Goal: Transaction & Acquisition: Book appointment/travel/reservation

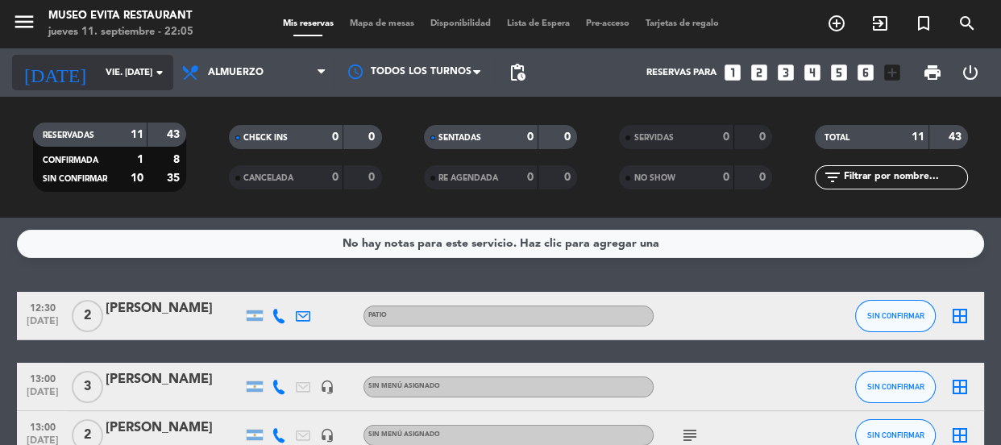
click at [102, 64] on input "vie. [DATE]" at bounding box center [160, 73] width 124 height 27
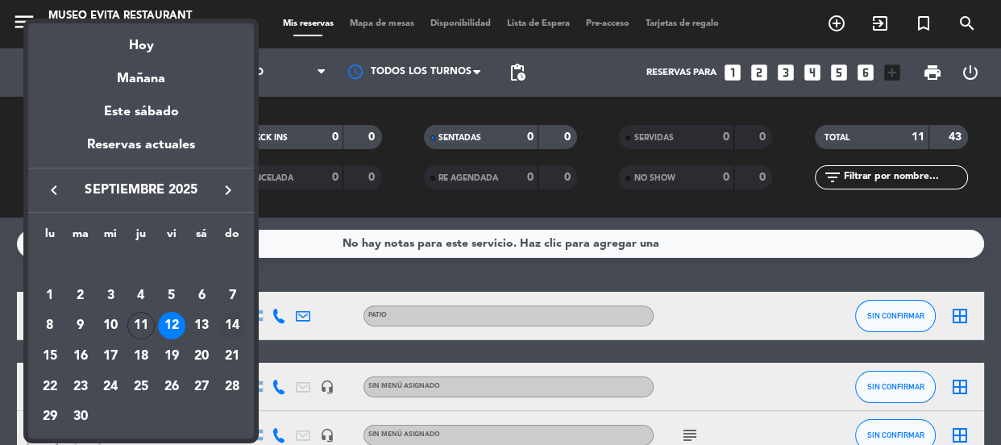
click at [230, 326] on div "14" at bounding box center [231, 325] width 27 height 27
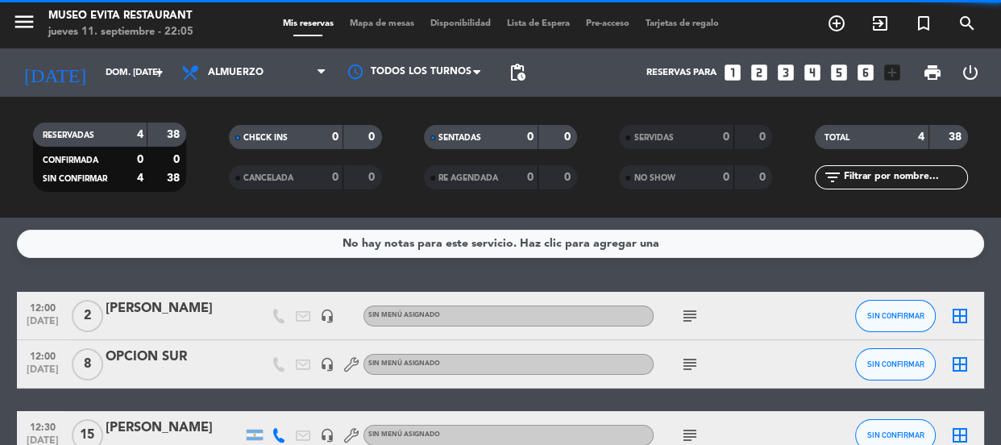
scroll to position [73, 0]
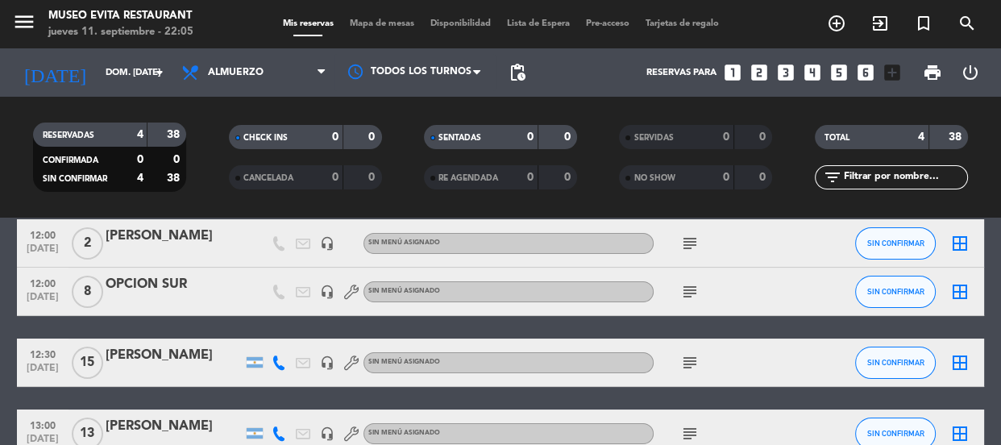
click at [694, 355] on icon "subject" at bounding box center [689, 362] width 19 height 19
click at [7, 332] on bookings-row "12:00 [DATE] 2 [PERSON_NAME] headset_mic Sin menú asignado subject SIN CONFIRMA…" at bounding box center [500, 338] width 1001 height 239
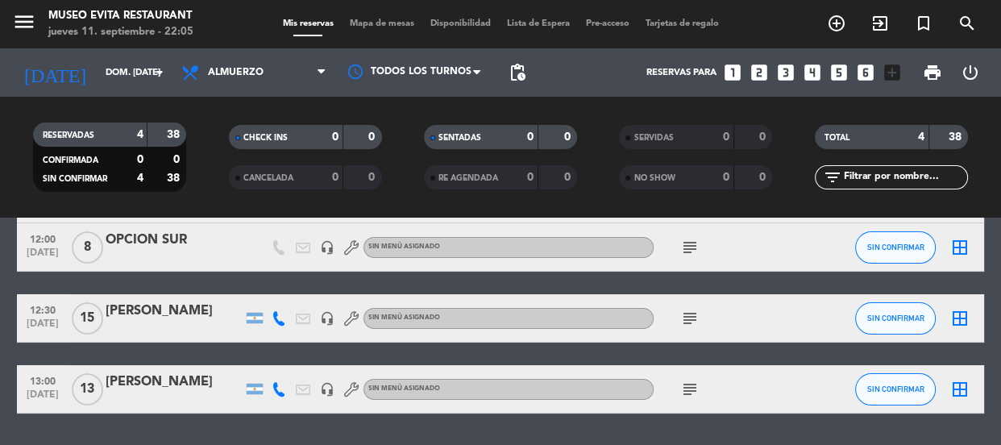
scroll to position [166, 0]
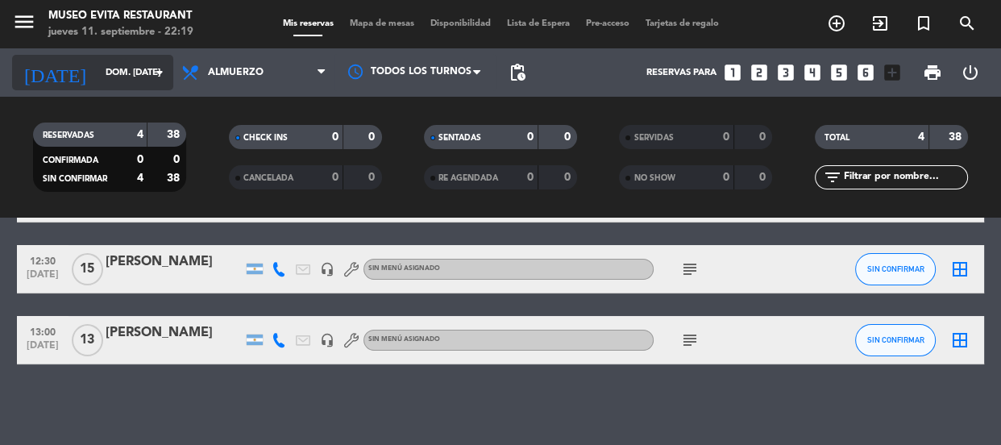
click at [116, 73] on input "dom. [DATE]" at bounding box center [160, 73] width 124 height 27
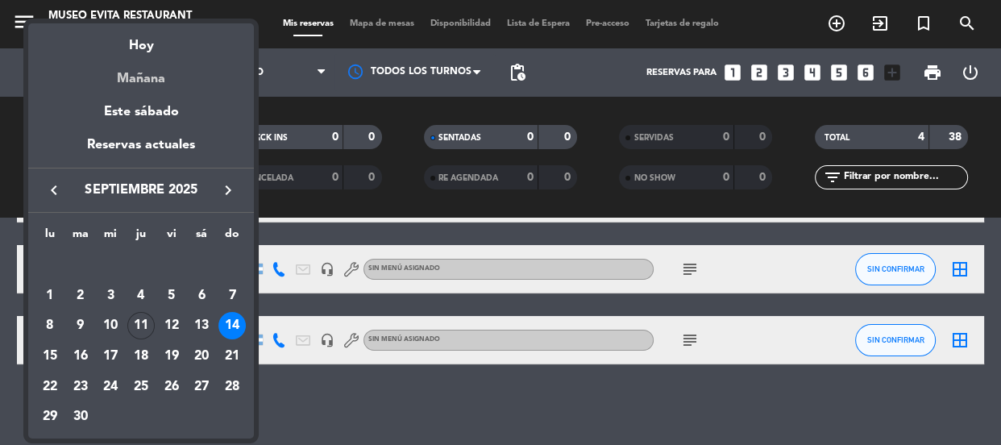
click at [142, 87] on div "Mañana" at bounding box center [141, 72] width 226 height 33
type input "vie. [DATE]"
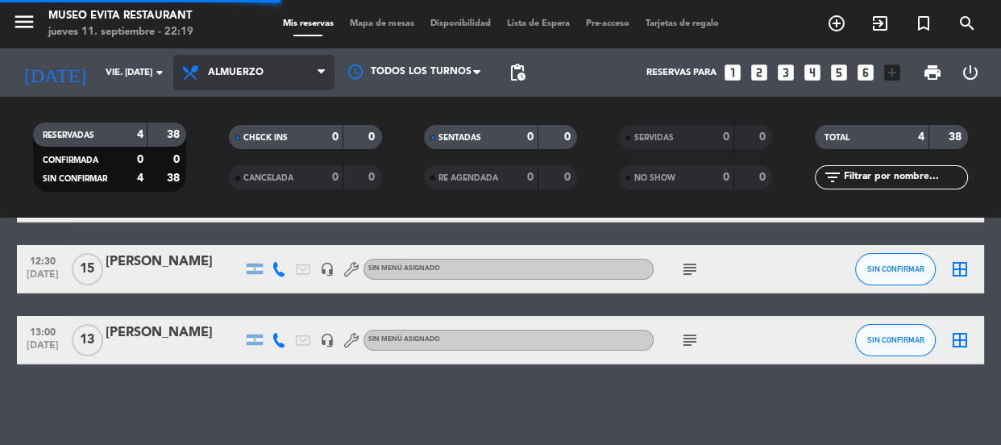
click at [261, 62] on span "Almuerzo" at bounding box center [253, 72] width 161 height 35
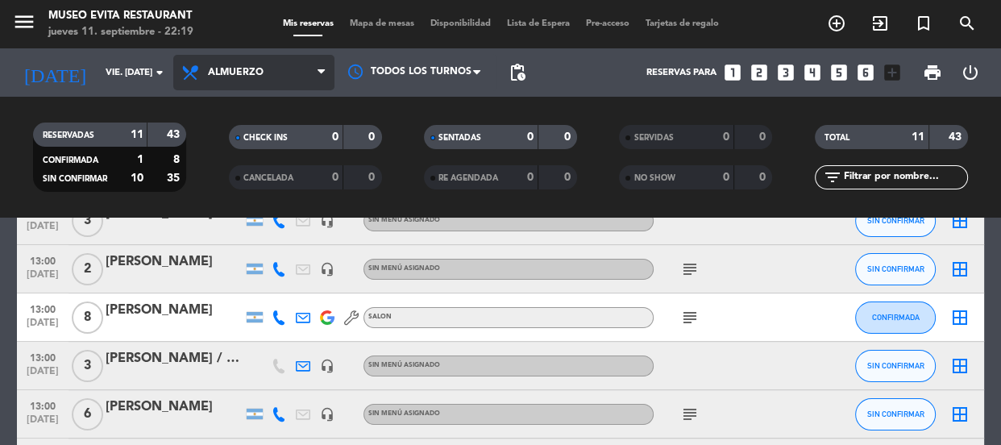
click at [230, 64] on span "Almuerzo" at bounding box center [253, 72] width 161 height 35
click at [214, 204] on div "menu [GEOGRAPHIC_DATA] jueves 11. septiembre - 22:19 Mis reservas Mapa de mesas…" at bounding box center [500, 109] width 1001 height 218
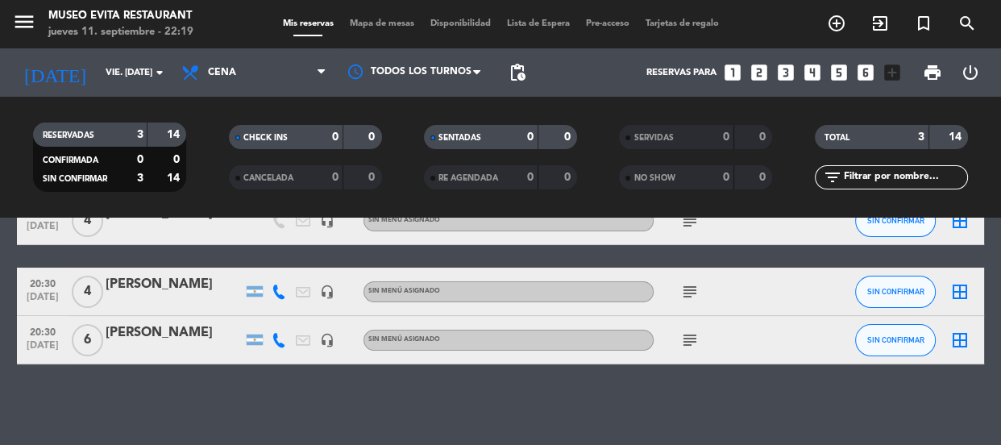
scroll to position [0, 0]
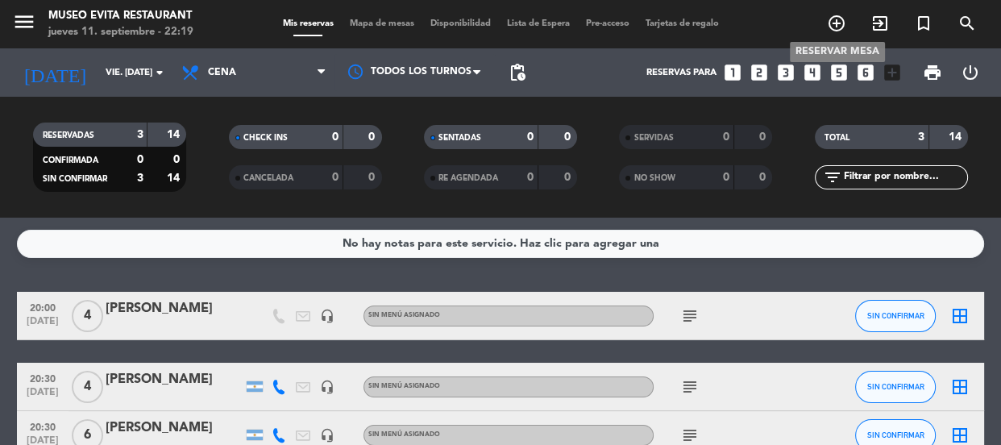
click at [824, 16] on span "add_circle_outline" at bounding box center [837, 23] width 44 height 27
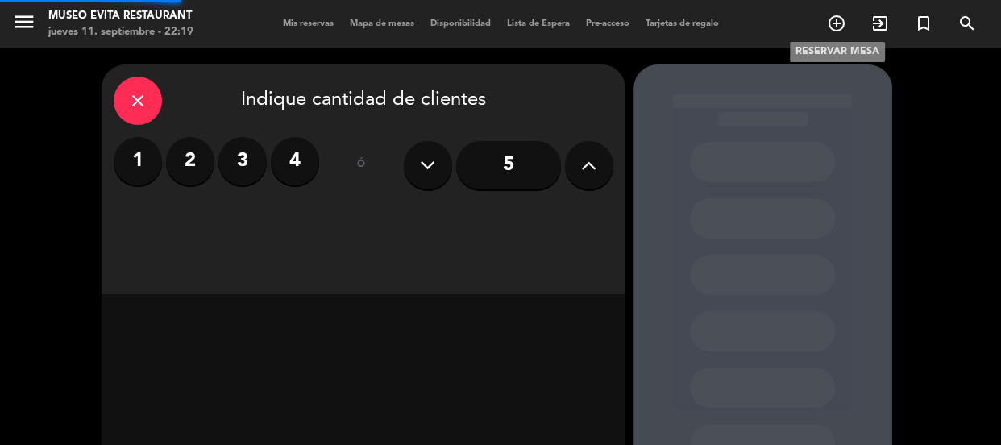
click at [838, 16] on icon "add_circle_outline" at bounding box center [836, 23] width 19 height 19
click at [599, 152] on button at bounding box center [589, 165] width 48 height 48
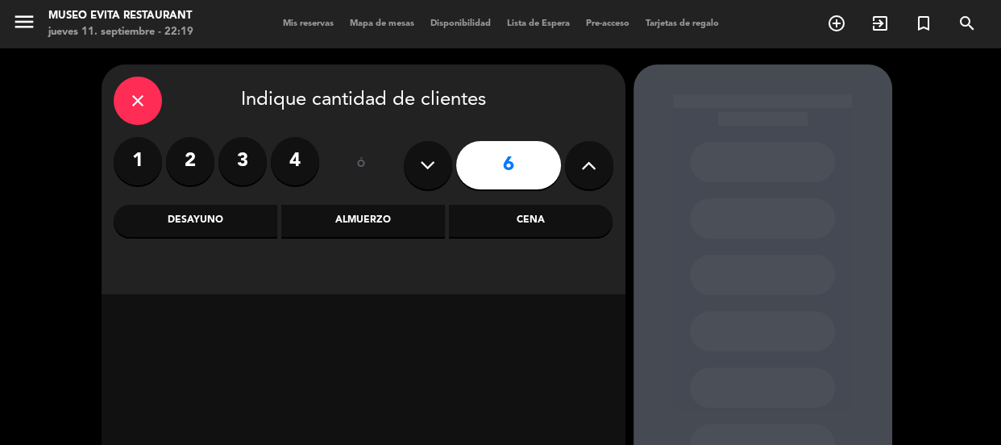
click at [588, 161] on icon at bounding box center [588, 165] width 15 height 24
click at [584, 163] on icon at bounding box center [588, 165] width 15 height 24
type input "8"
click at [532, 220] on div "Cena" at bounding box center [531, 221] width 164 height 32
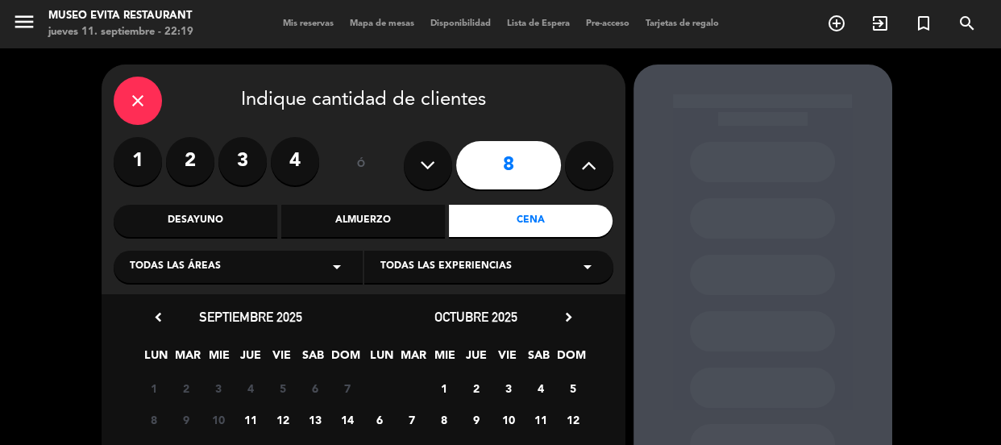
click at [193, 259] on span "Todas las áreas" at bounding box center [175, 267] width 91 height 16
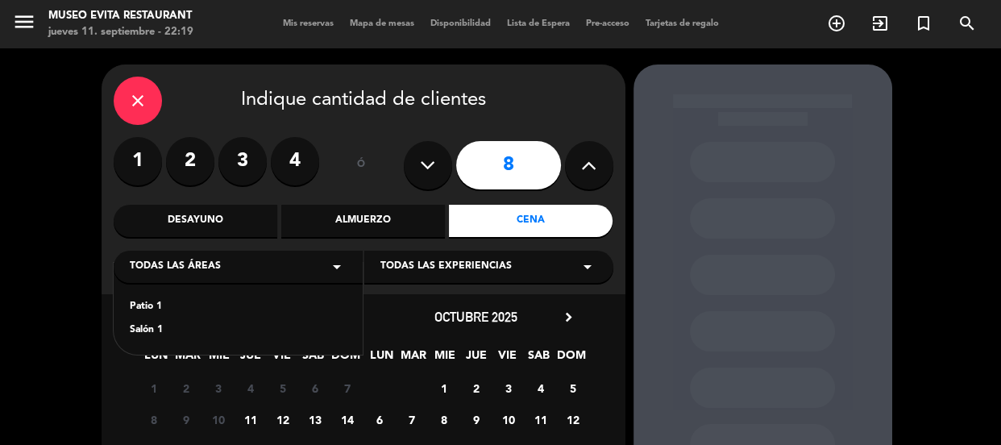
click at [147, 329] on div "Salón 1" at bounding box center [238, 330] width 217 height 16
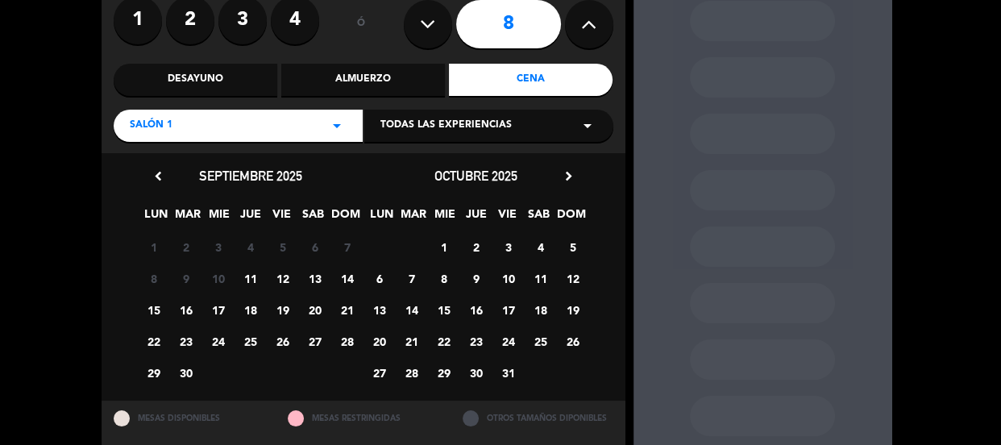
scroll to position [146, 0]
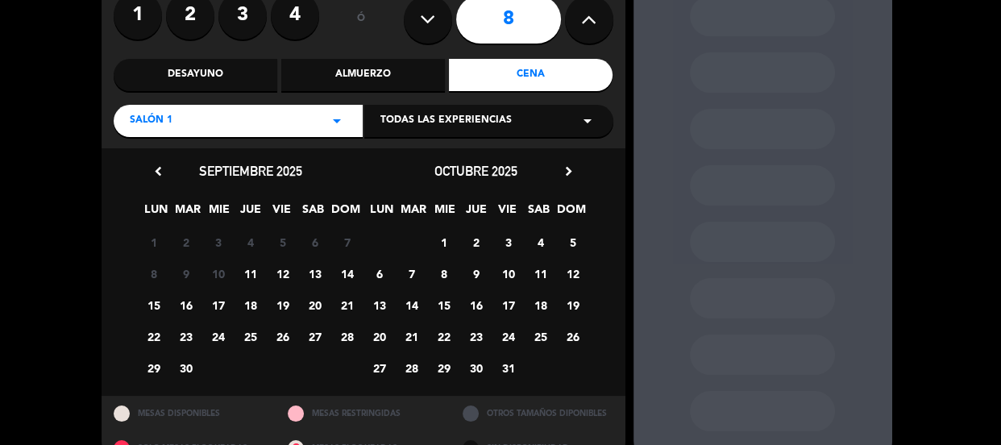
click at [284, 273] on span "12" at bounding box center [282, 273] width 27 height 27
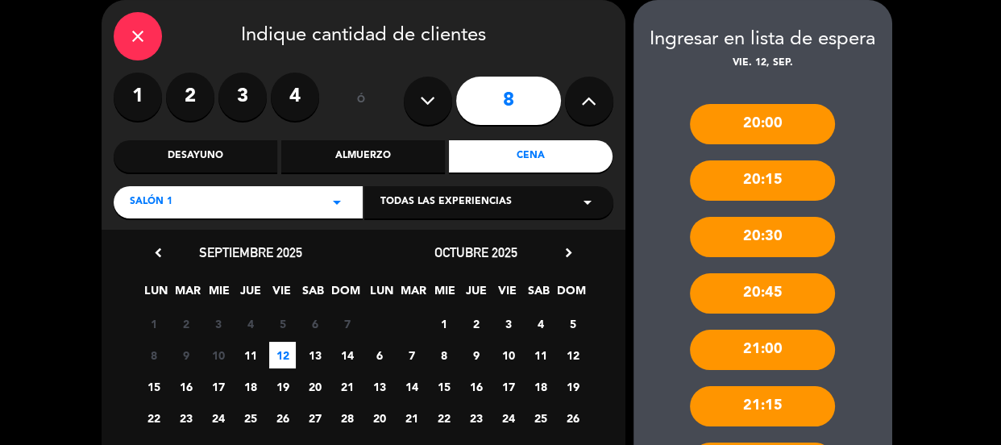
scroll to position [203, 0]
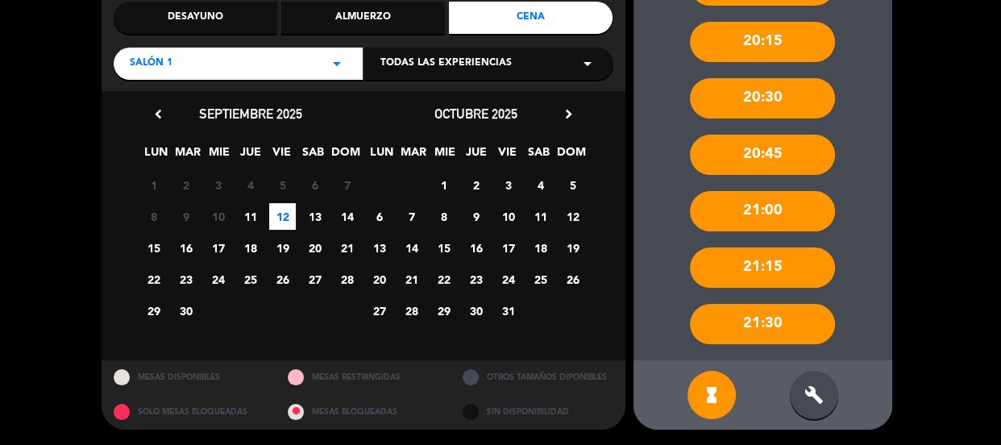
click at [822, 380] on div "build" at bounding box center [814, 395] width 48 height 48
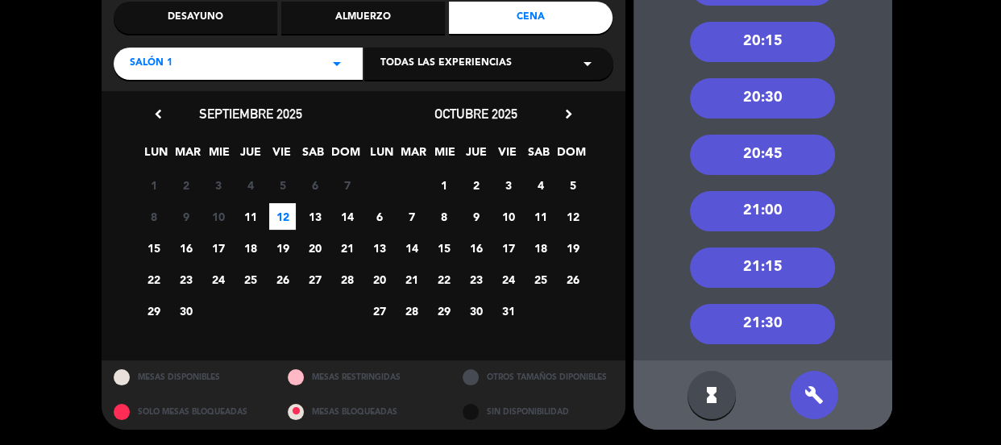
click at [756, 194] on div "21:00" at bounding box center [762, 211] width 145 height 40
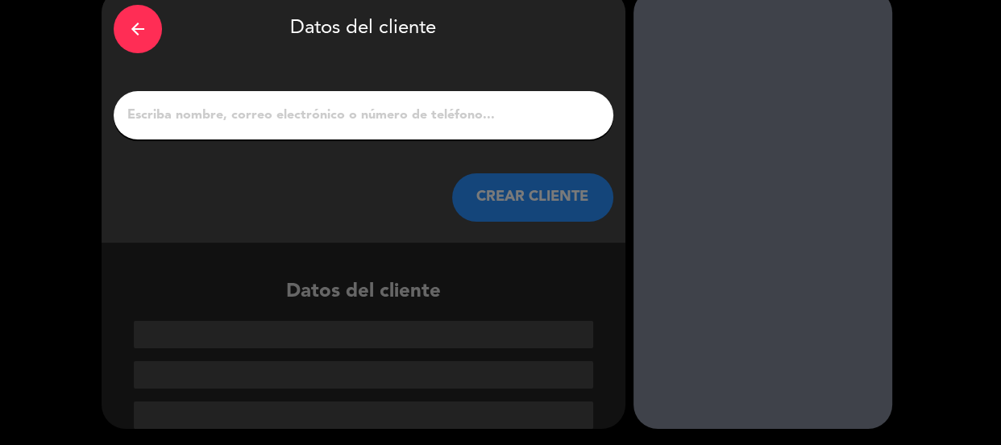
scroll to position [76, 0]
click at [201, 122] on input "1" at bounding box center [363, 115] width 475 height 23
paste input "[PERSON_NAME]"
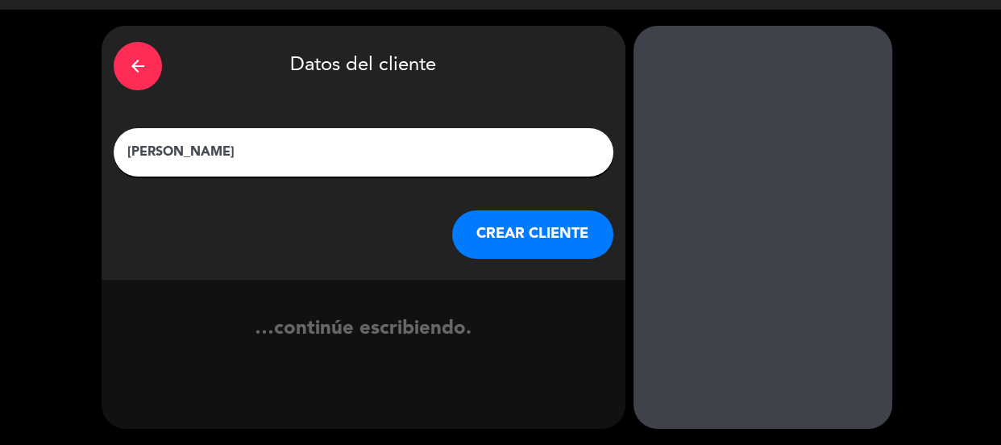
scroll to position [39, 0]
type input "[PERSON_NAME]"
click at [558, 227] on button "CREAR CLIENTE" at bounding box center [532, 234] width 161 height 48
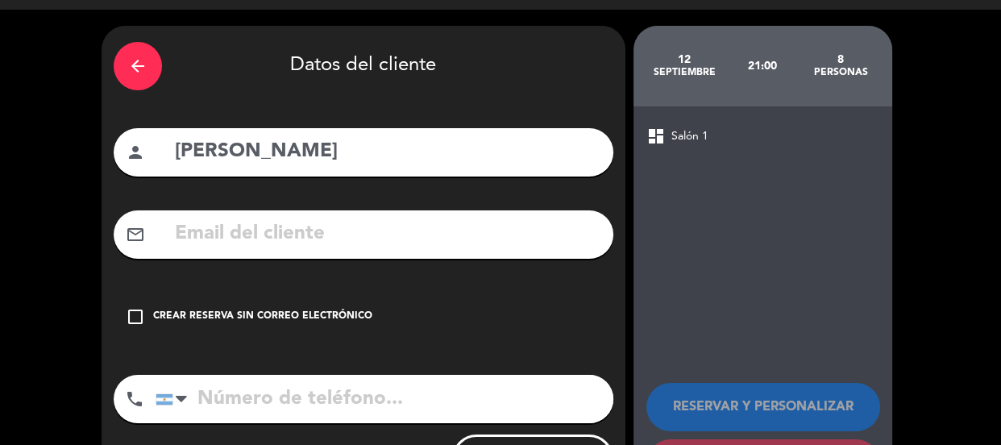
click at [299, 325] on div "check_box_outline_blank Crear reserva sin correo electrónico" at bounding box center [364, 317] width 500 height 48
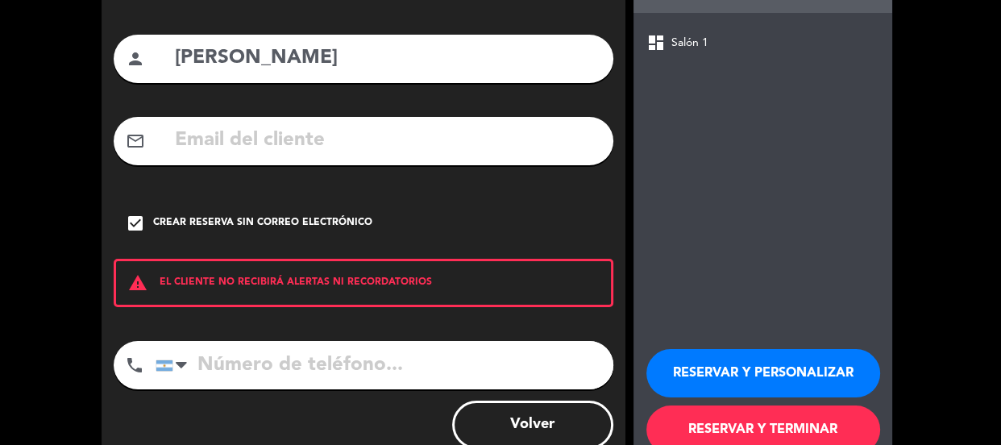
scroll to position [176, 0]
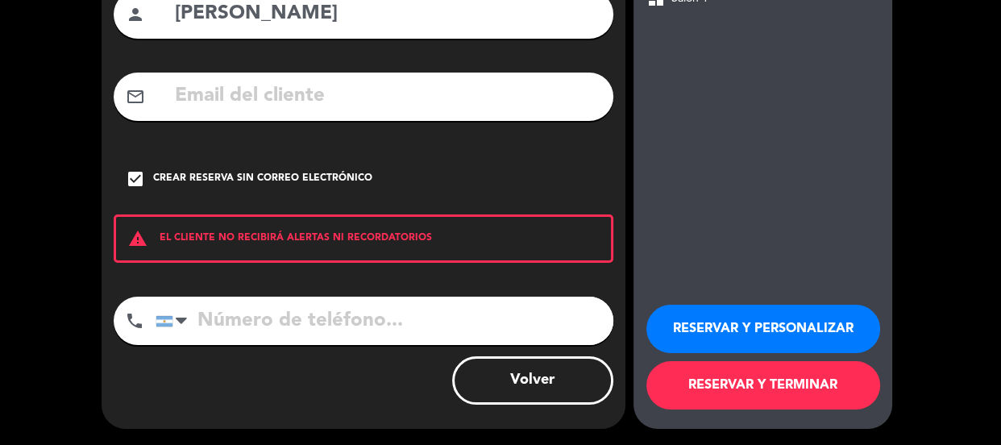
click at [310, 326] on input "tel" at bounding box center [385, 321] width 458 height 48
click at [266, 320] on input "tel" at bounding box center [385, 321] width 458 height 48
paste input "[PHONE_NUMBER]"
type input "[PHONE_NUMBER]"
click at [694, 325] on button "RESERVAR Y PERSONALIZAR" at bounding box center [763, 329] width 234 height 48
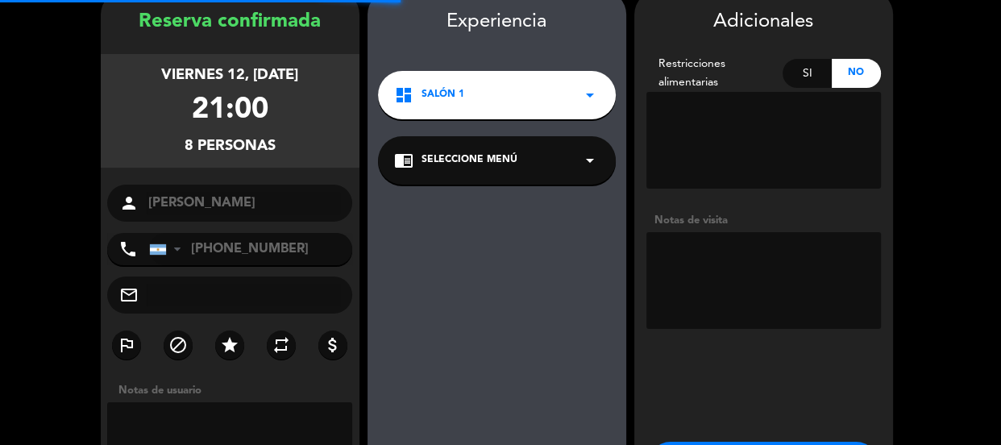
scroll to position [64, 0]
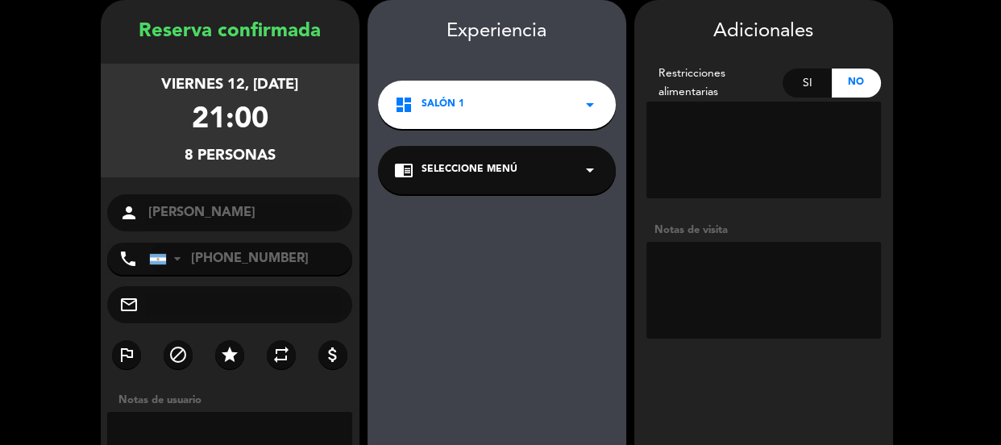
click at [711, 268] on textarea at bounding box center [763, 290] width 234 height 97
click at [746, 288] on textarea at bounding box center [763, 290] width 234 height 97
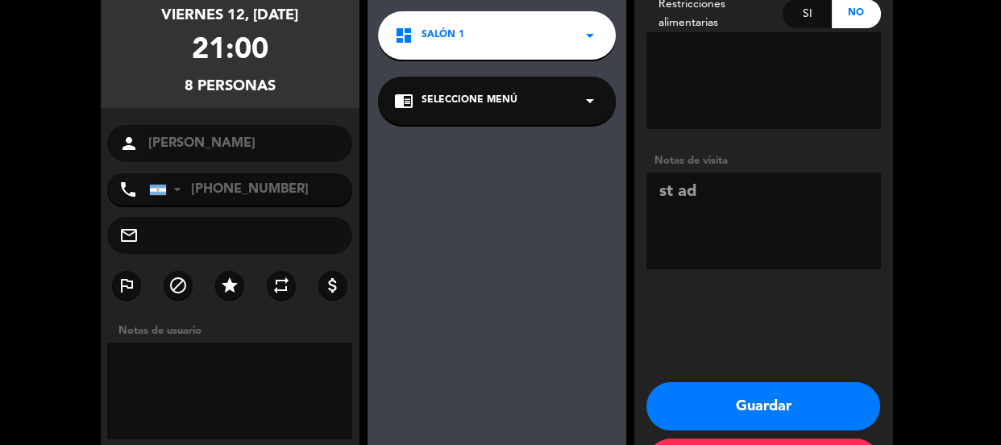
scroll to position [200, 0]
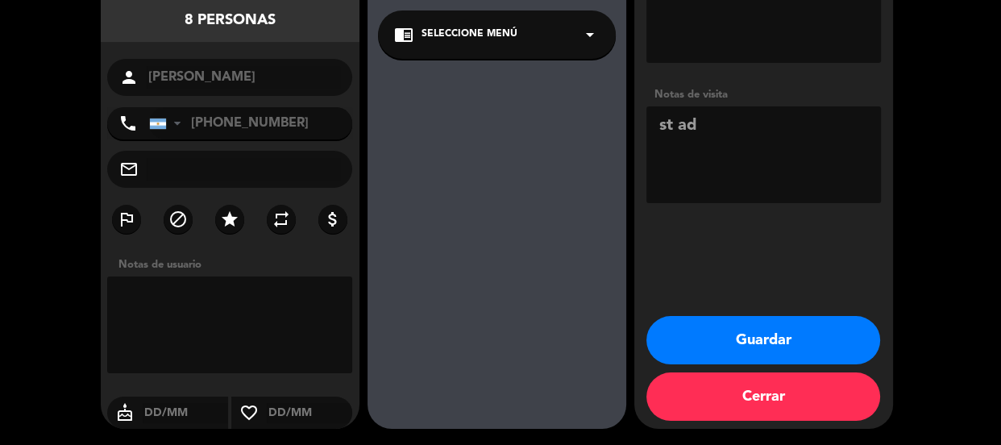
type textarea "st ad"
click at [839, 330] on button "Guardar" at bounding box center [763, 340] width 234 height 48
